Goal: Information Seeking & Learning: Learn about a topic

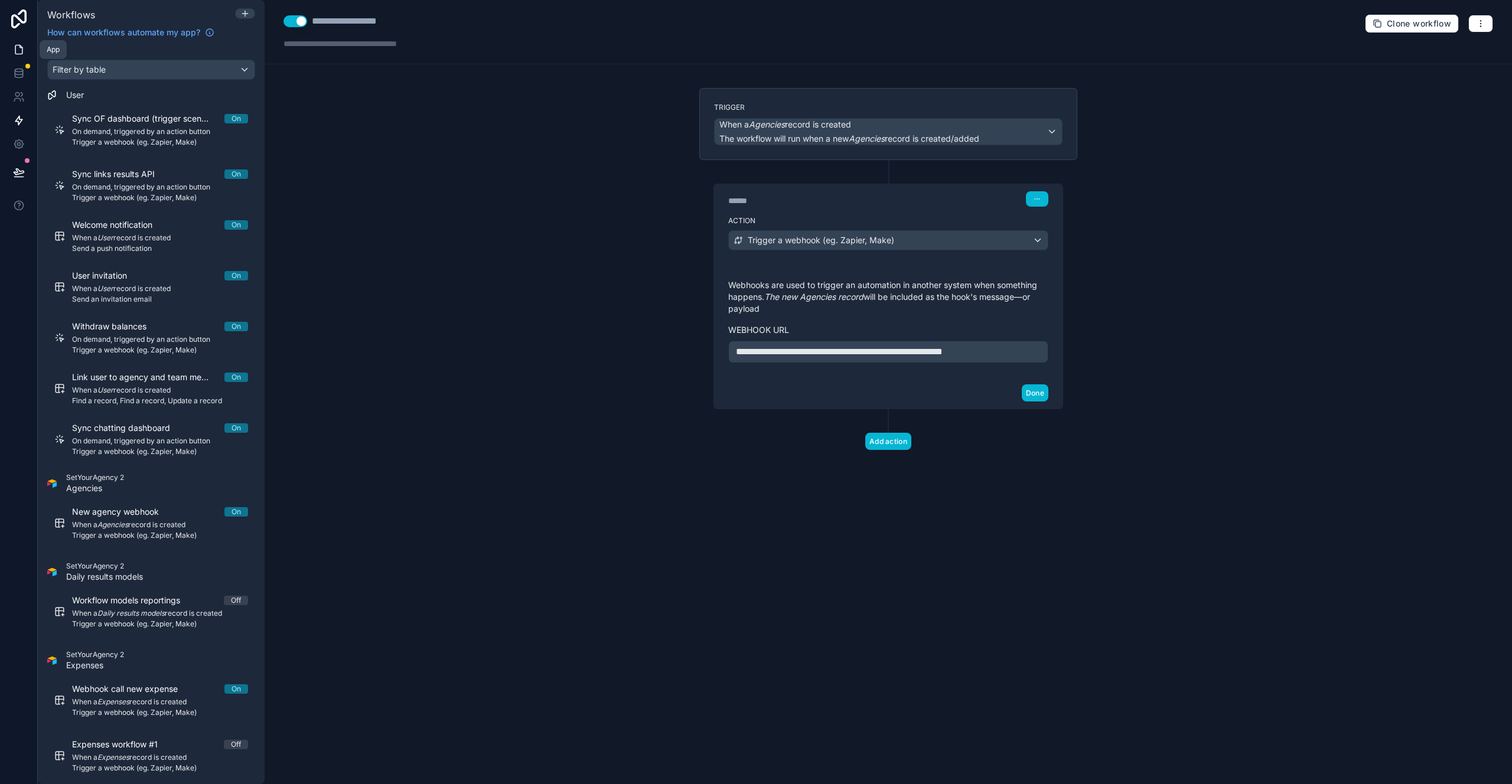
click at [16, 46] on icon at bounding box center [19, 50] width 12 height 12
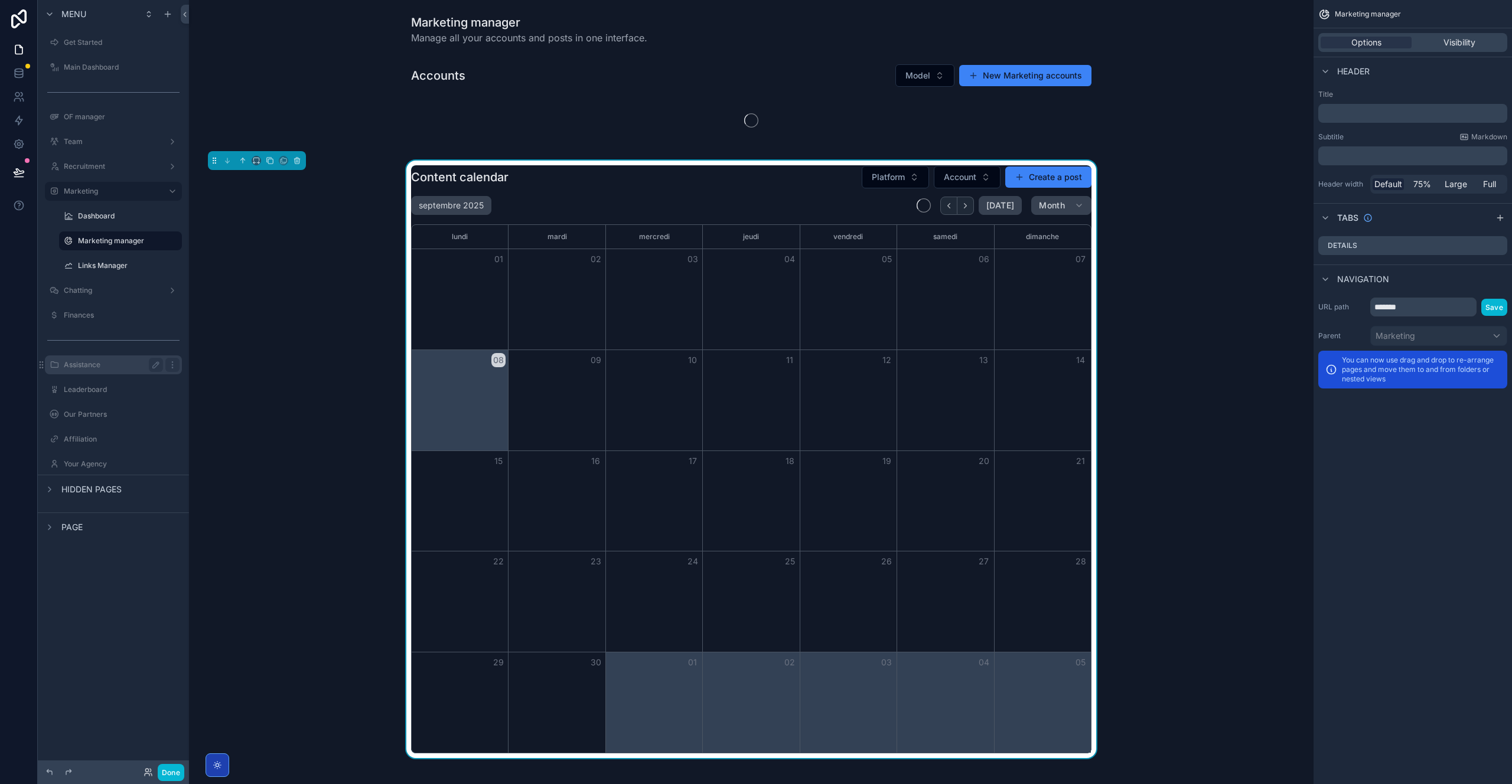
click at [90, 360] on label "Assistance" at bounding box center [111, 365] width 94 height 10
